Goal: Task Accomplishment & Management: Complete application form

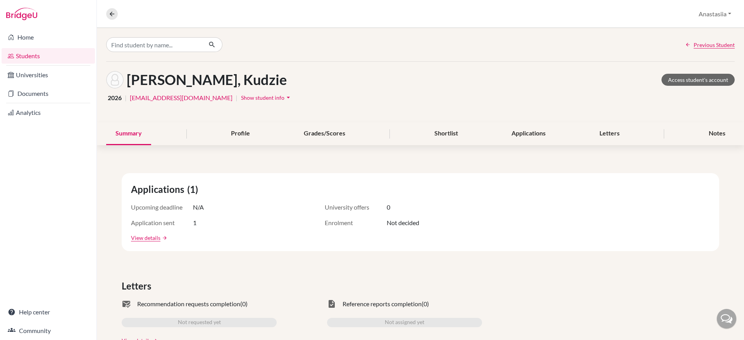
click at [57, 26] on div at bounding box center [48, 14] width 97 height 28
click at [57, 34] on link "Home" at bounding box center [48, 37] width 93 height 16
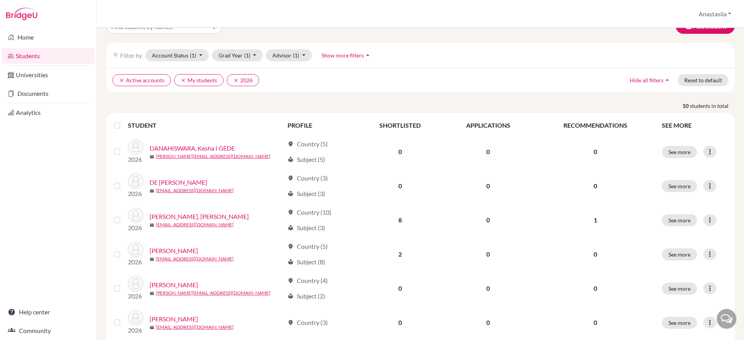
scroll to position [22, 0]
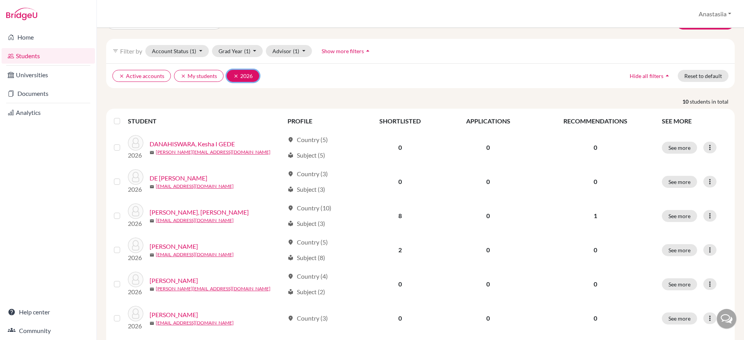
click at [234, 75] on icon "clear" at bounding box center [235, 75] width 5 height 5
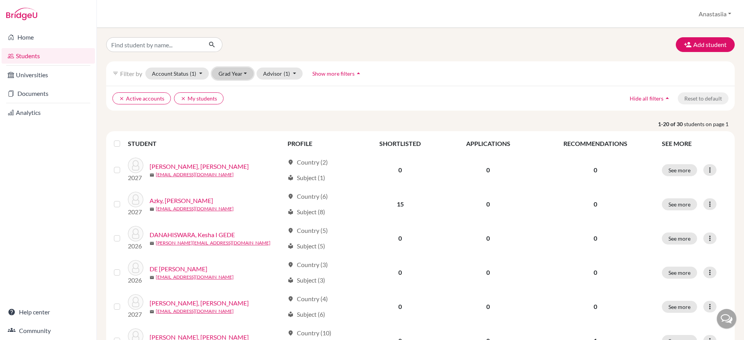
click at [247, 74] on button "Grad Year" at bounding box center [233, 73] width 42 height 12
click at [245, 92] on div "2027" at bounding box center [235, 89] width 27 height 9
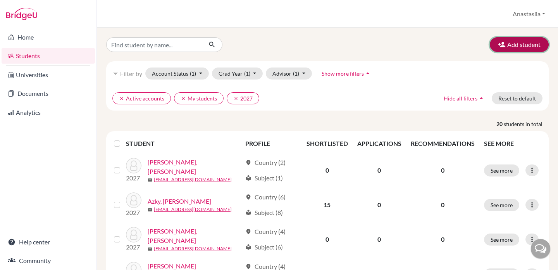
click at [519, 43] on button "Add student" at bounding box center [519, 44] width 59 height 15
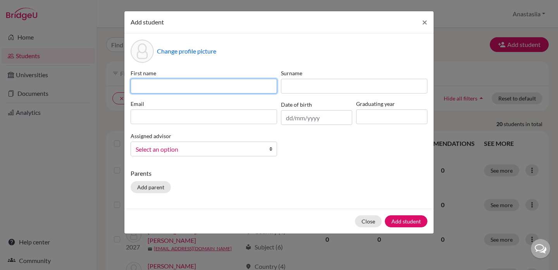
click at [226, 87] on input at bounding box center [204, 86] width 147 height 15
type input "Kireina"
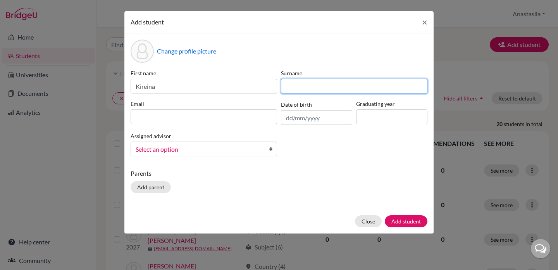
click at [339, 86] on input at bounding box center [354, 86] width 147 height 15
type input "Malika"
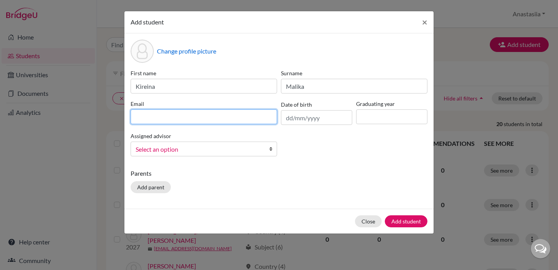
click at [199, 118] on input at bounding box center [204, 116] width 147 height 15
type input "kireina.malika@gmail.com"
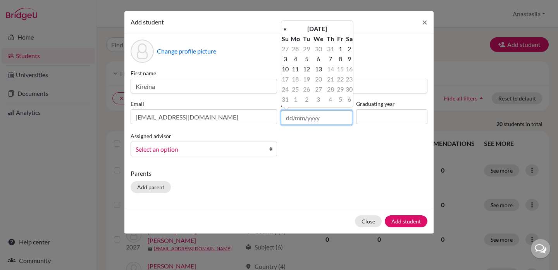
click at [333, 124] on input "text" at bounding box center [316, 117] width 71 height 15
type input "15/07/2009"
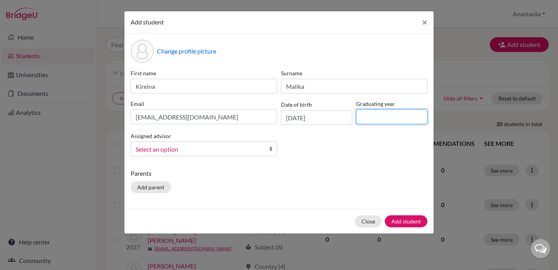
click at [392, 115] on input at bounding box center [391, 116] width 71 height 15
type input "2027"
click at [228, 155] on link "Select an option" at bounding box center [204, 148] width 147 height 15
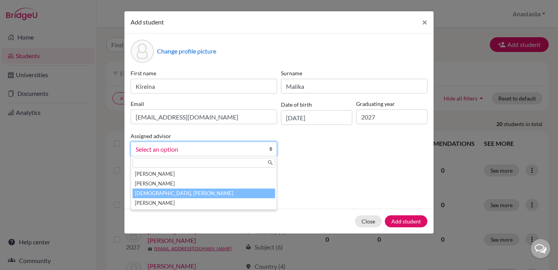
click at [207, 195] on li "Isaeva, Anastasiia" at bounding box center [204, 193] width 143 height 10
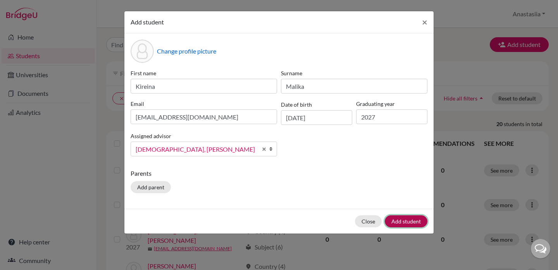
click at [417, 222] on button "Add student" at bounding box center [406, 221] width 43 height 12
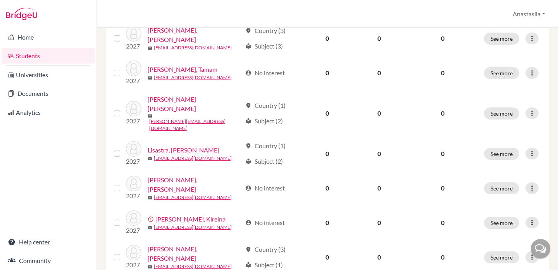
scroll to position [342, 0]
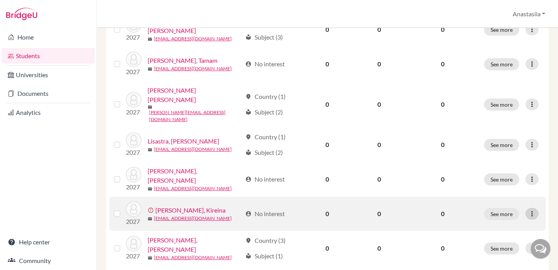
click at [536, 210] on icon at bounding box center [532, 214] width 8 height 8
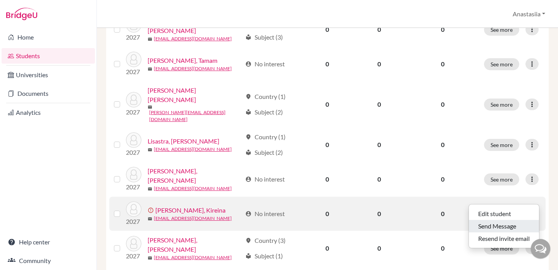
click at [492, 229] on button "Send Message" at bounding box center [504, 226] width 70 height 12
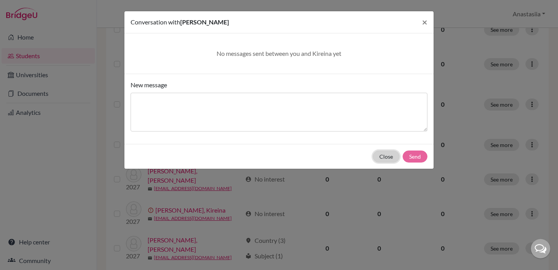
click at [385, 153] on button "Close" at bounding box center [386, 156] width 27 height 12
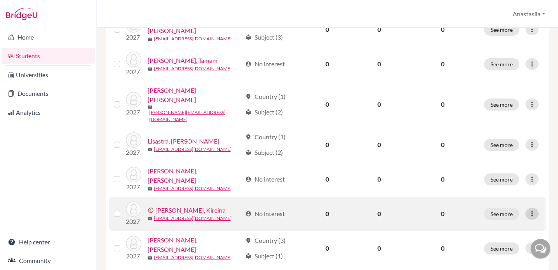
click at [531, 210] on icon at bounding box center [532, 214] width 8 height 8
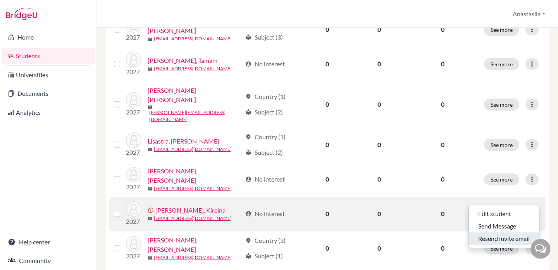
click at [488, 238] on button "Resend invite email" at bounding box center [504, 238] width 70 height 12
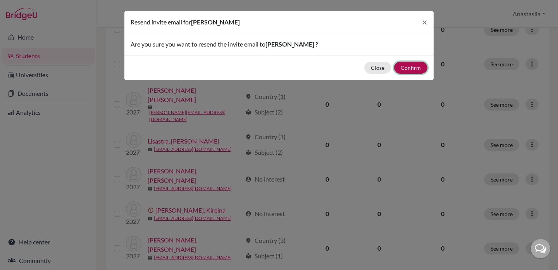
click at [409, 66] on button "Confirm" at bounding box center [410, 68] width 33 height 12
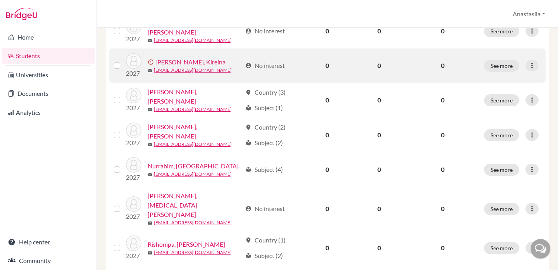
scroll to position [491, 0]
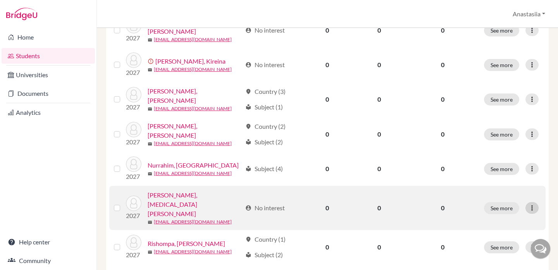
click at [536, 204] on icon at bounding box center [532, 208] width 8 height 8
